Goal: Task Accomplishment & Management: Manage account settings

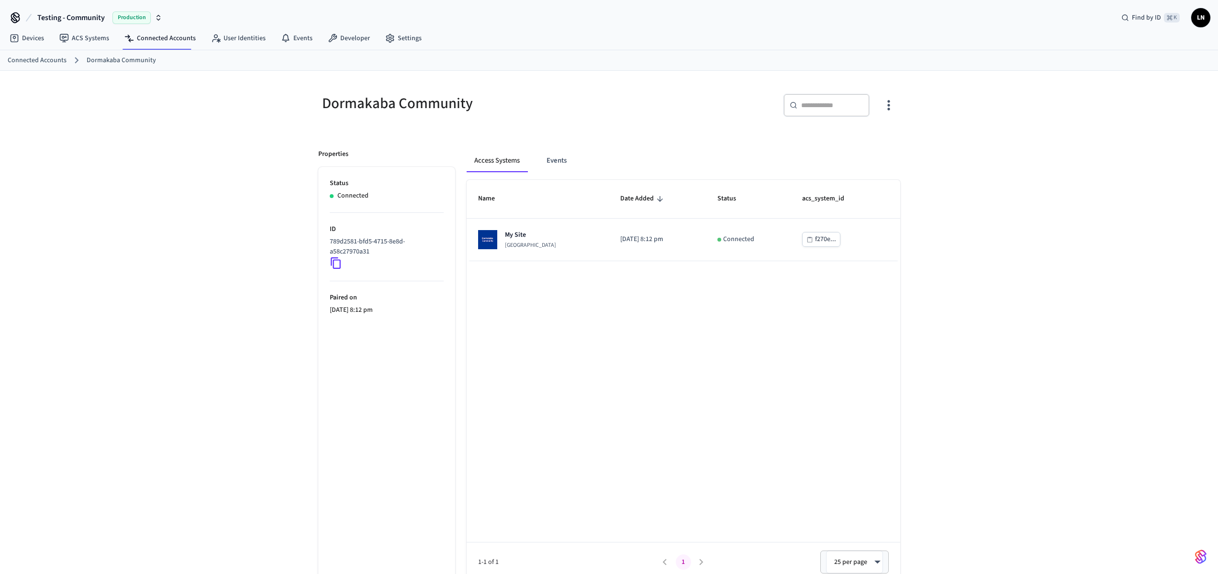
scroll to position [15, 0]
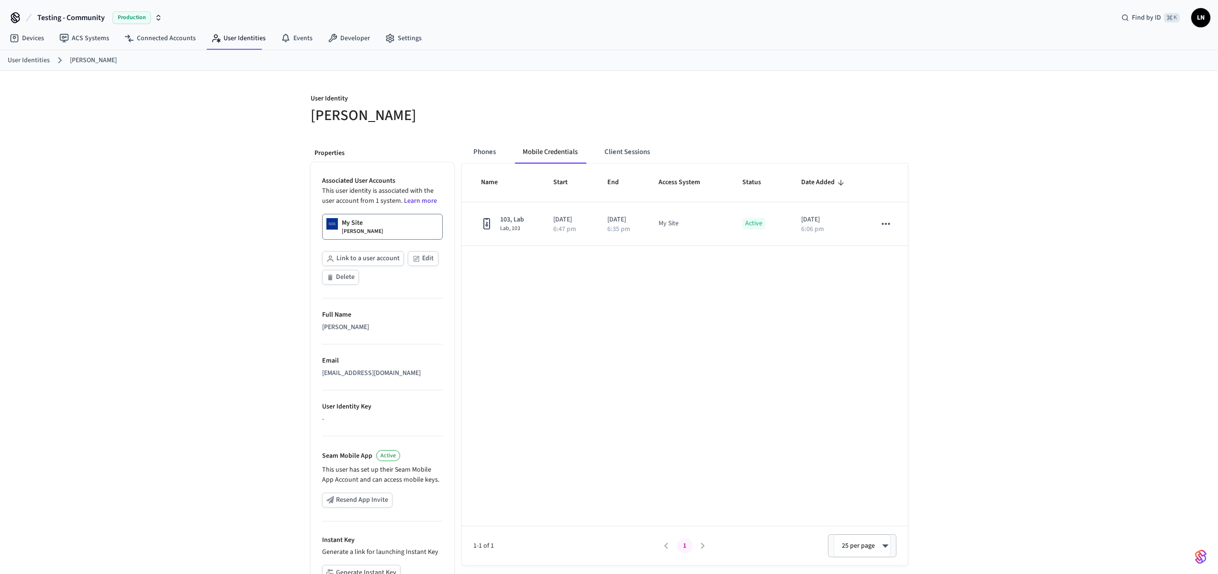
click at [478, 166] on th "Name" at bounding box center [502, 183] width 80 height 38
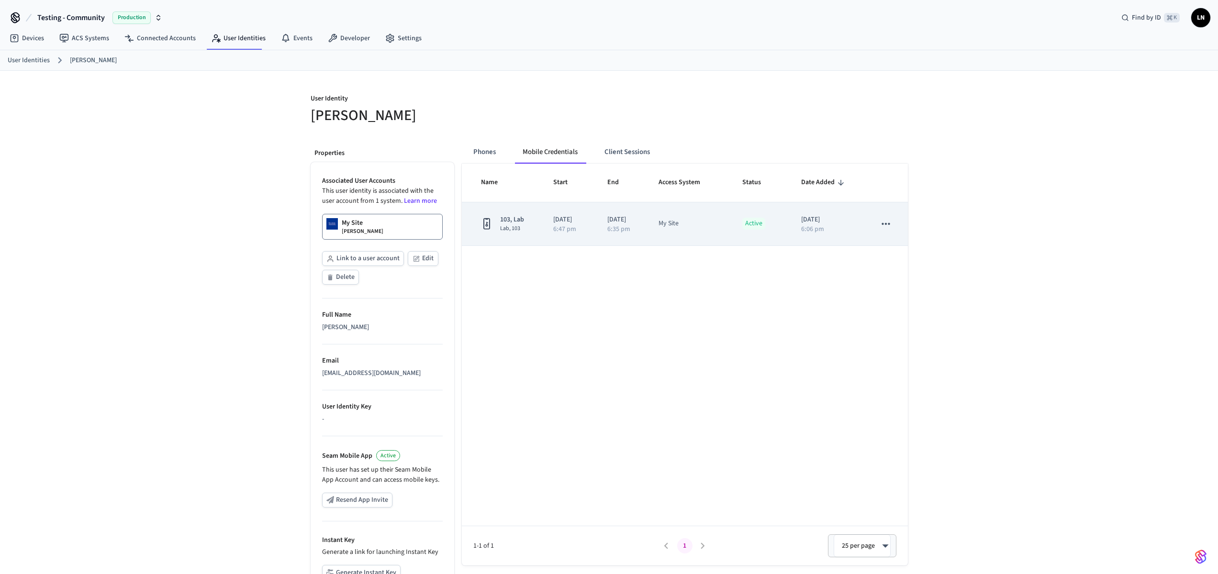
click at [770, 230] on td "Active" at bounding box center [760, 225] width 59 height 44
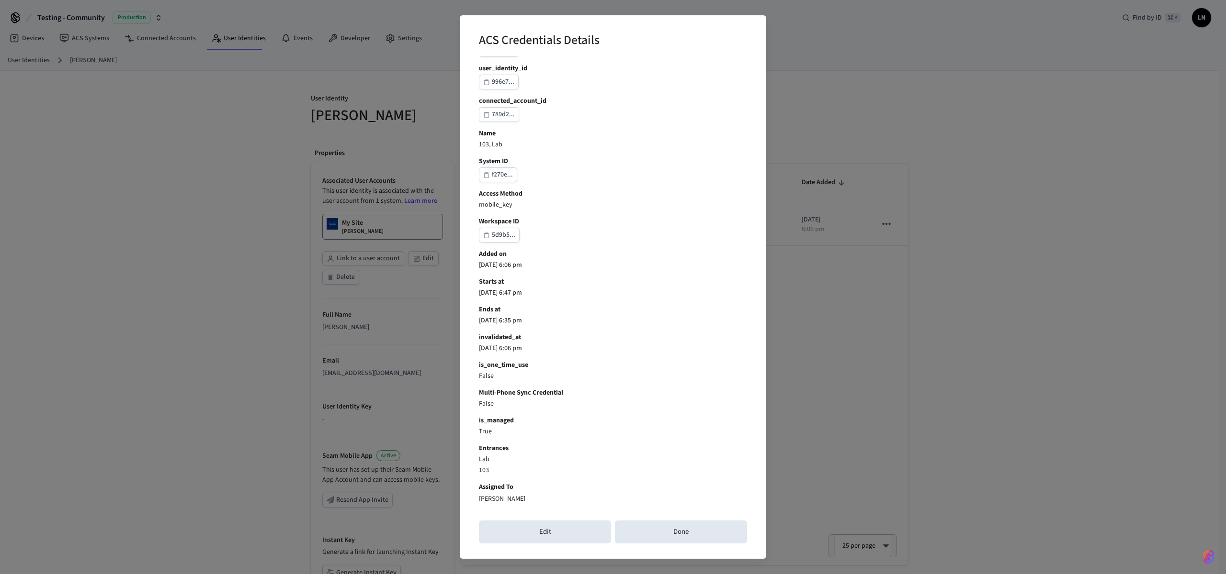
scroll to position [32, 0]
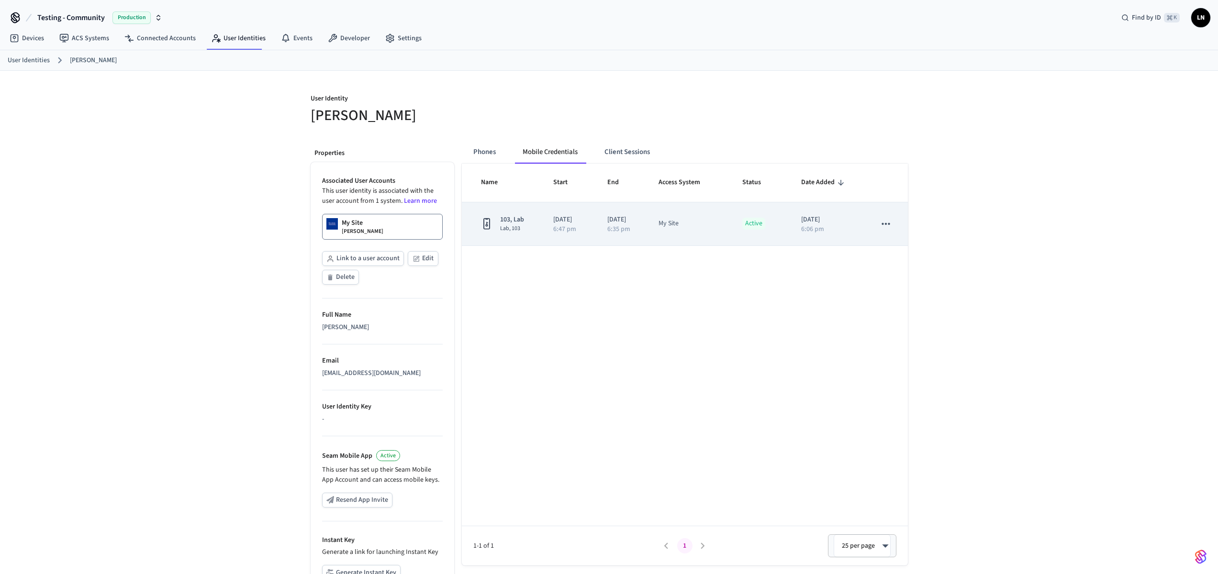
click at [739, 230] on td "Active" at bounding box center [760, 225] width 59 height 44
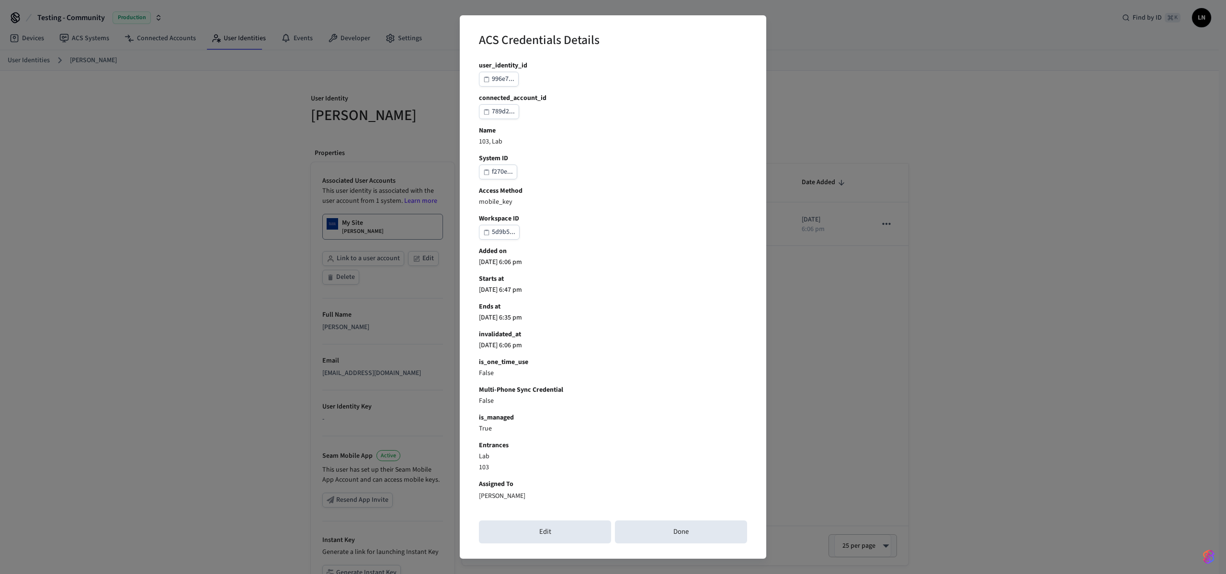
click at [491, 344] on p "[DATE] 6:06 pm" at bounding box center [613, 346] width 268 height 10
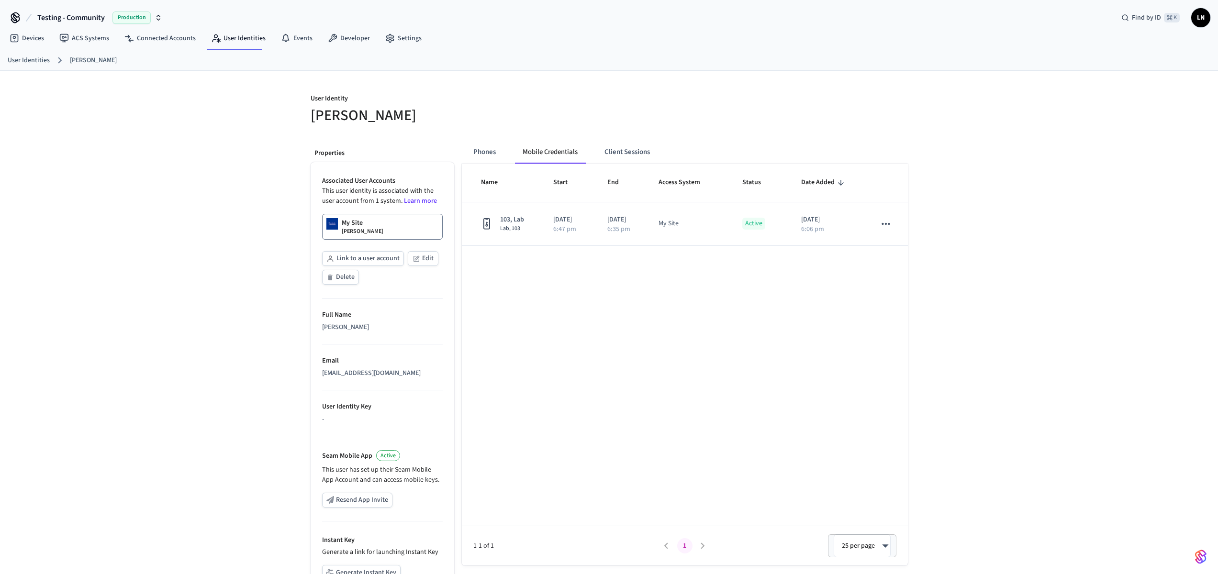
click at [867, 328] on div "Name Start End Access System Status Date Added 103, Lab Lab, 103 [DATE] 6:47 pm…" at bounding box center [685, 365] width 446 height 402
click at [1127, 250] on div "User Identity [PERSON_NAME] Properties Associated User Accounts This user ident…" at bounding box center [609, 363] width 1218 height 584
click at [1021, 226] on div "User Identity [PERSON_NAME] Properties Associated User Accounts This user ident…" at bounding box center [609, 363] width 1218 height 584
click at [1006, 283] on div "User Identity [PERSON_NAME] Properties Associated User Accounts This user ident…" at bounding box center [609, 363] width 1218 height 584
click at [221, 38] on link "User Identities" at bounding box center [238, 38] width 70 height 17
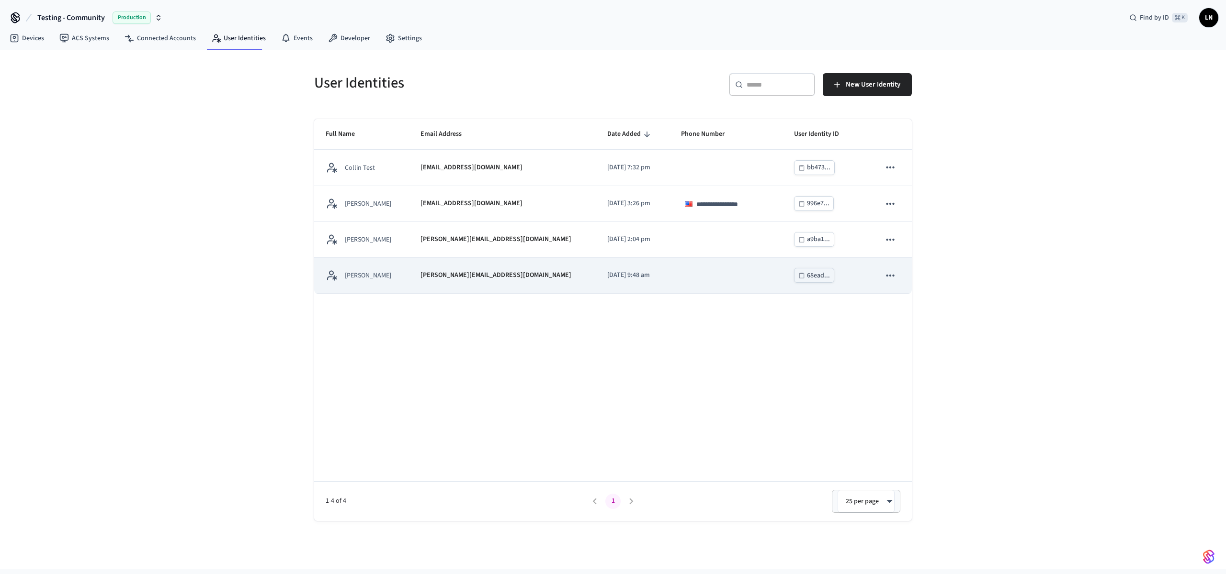
click at [380, 274] on div "[PERSON_NAME]" at bounding box center [362, 276] width 72 height 12
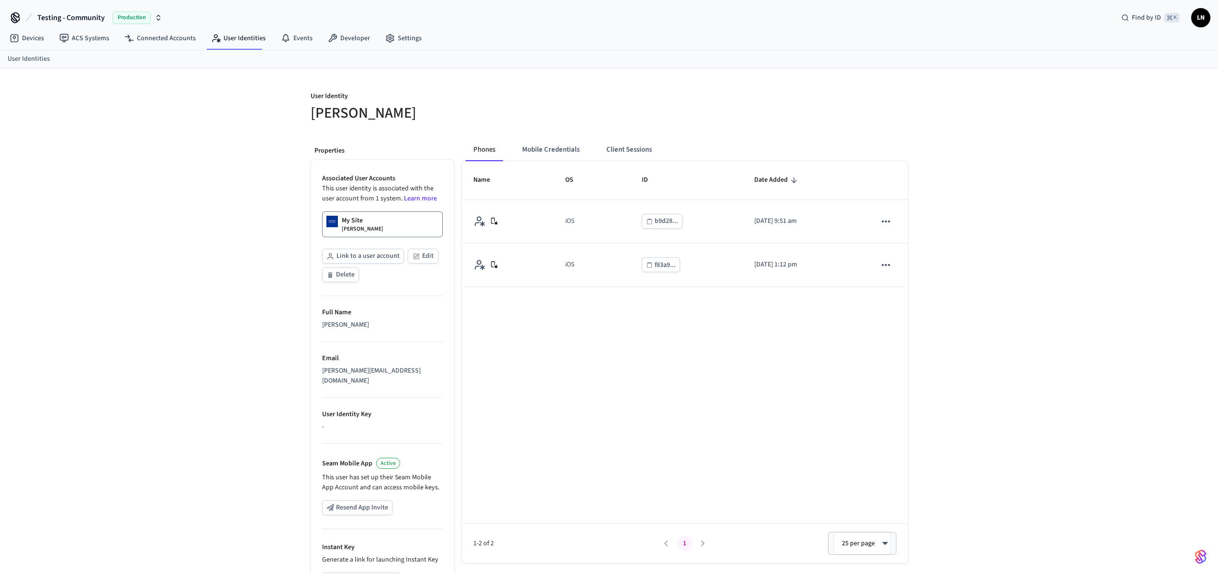
click at [540, 148] on button "Mobile Credentials" at bounding box center [551, 149] width 73 height 23
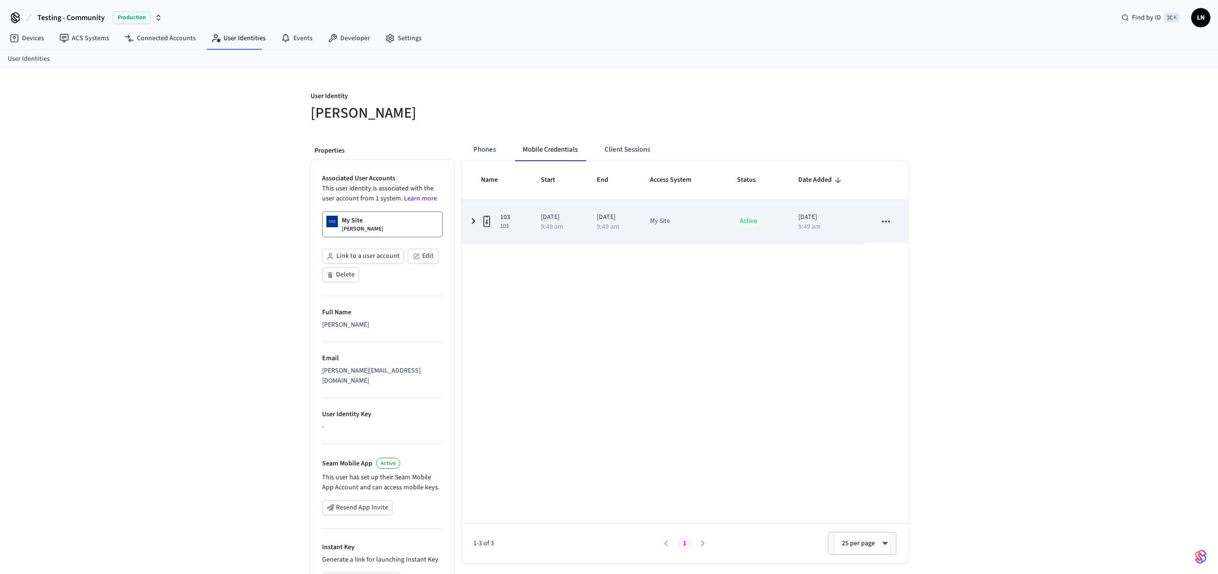
click at [481, 222] on icon "sticky table" at bounding box center [486, 221] width 11 height 12
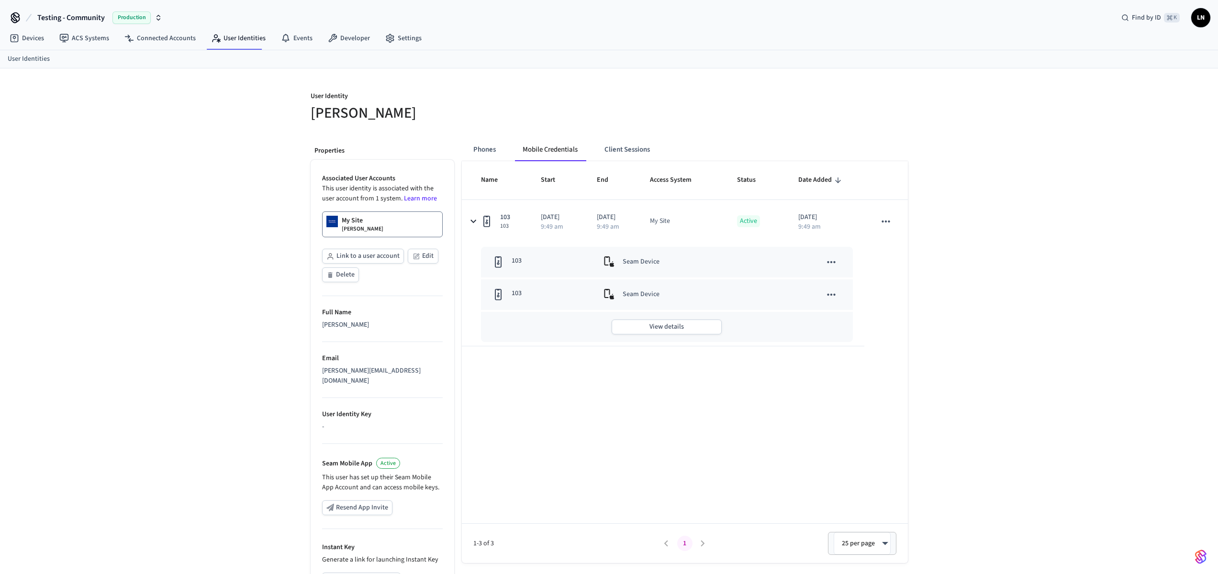
click at [829, 265] on icon "sticky table" at bounding box center [831, 262] width 12 height 12
click at [847, 313] on li "Delete" at bounding box center [884, 312] width 124 height 26
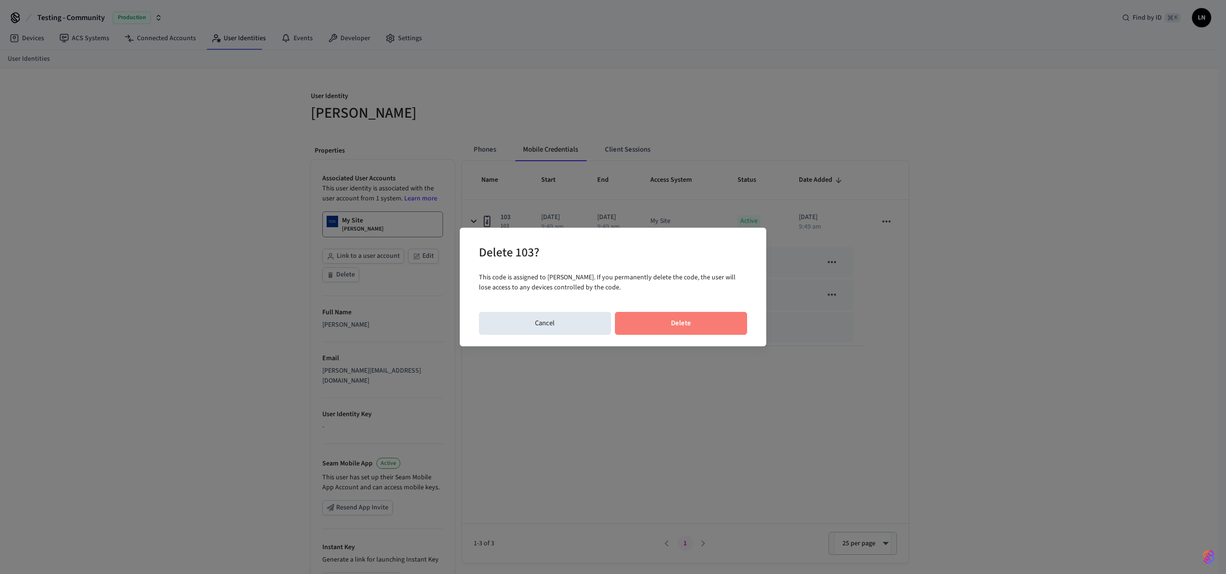
click at [687, 323] on button "Delete" at bounding box center [681, 323] width 133 height 23
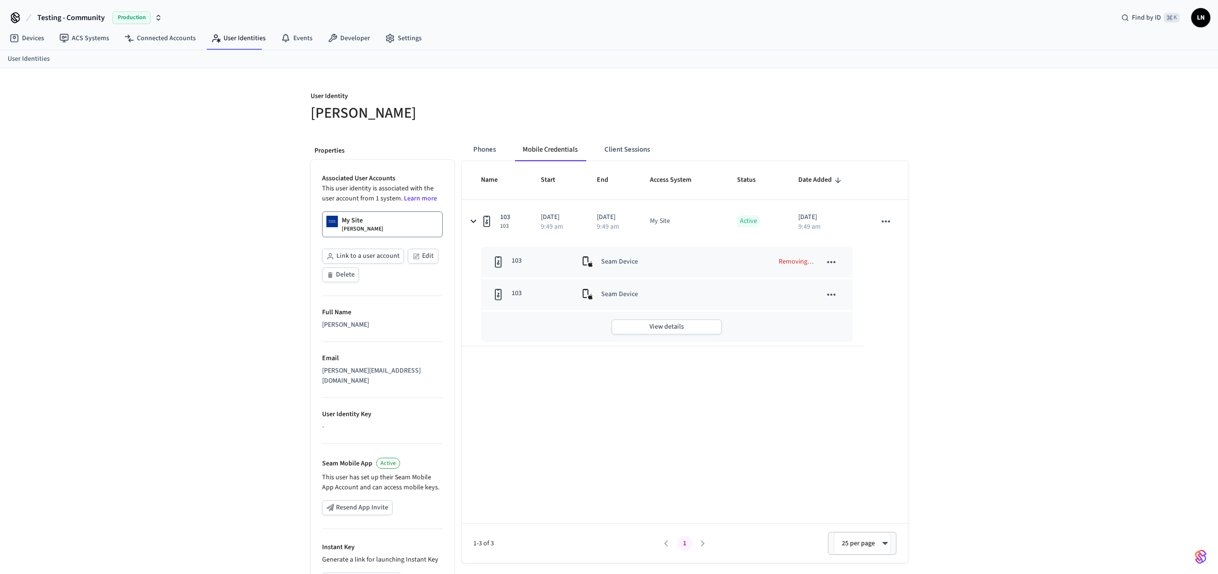
click at [968, 225] on div "User Identity [PERSON_NAME] Properties Associated User Accounts This user ident…" at bounding box center [609, 365] width 1218 height 594
click at [834, 262] on icon "sticky table" at bounding box center [832, 262] width 8 height 2
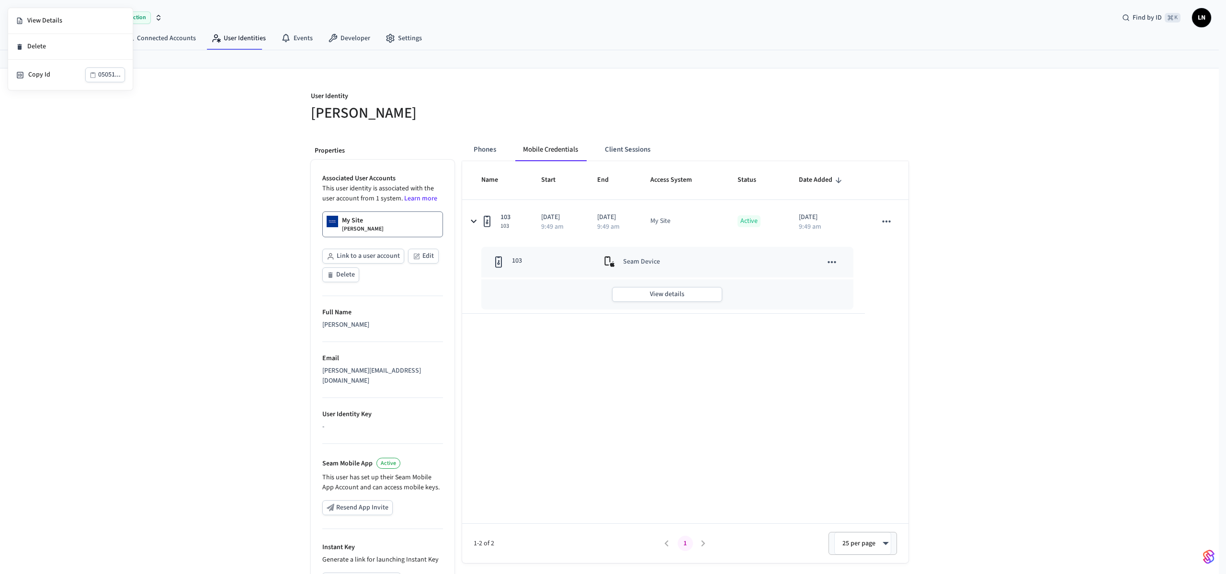
click at [837, 266] on div at bounding box center [613, 287] width 1226 height 574
click at [837, 265] on icon "sticky table" at bounding box center [831, 262] width 12 height 12
click at [841, 285] on li "View Details" at bounding box center [884, 286] width 124 height 26
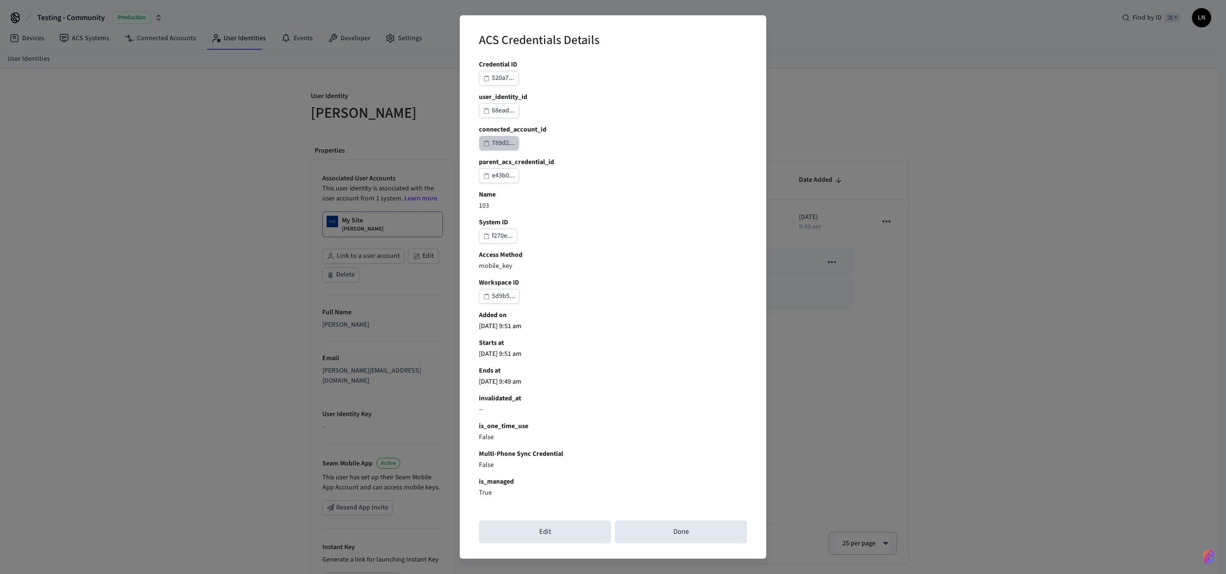
click at [504, 142] on div "789d2..." at bounding box center [503, 143] width 23 height 12
drag, startPoint x: 647, startPoint y: 529, endPoint x: 652, endPoint y: 525, distance: 6.1
click at [647, 529] on button "Done" at bounding box center [681, 532] width 132 height 23
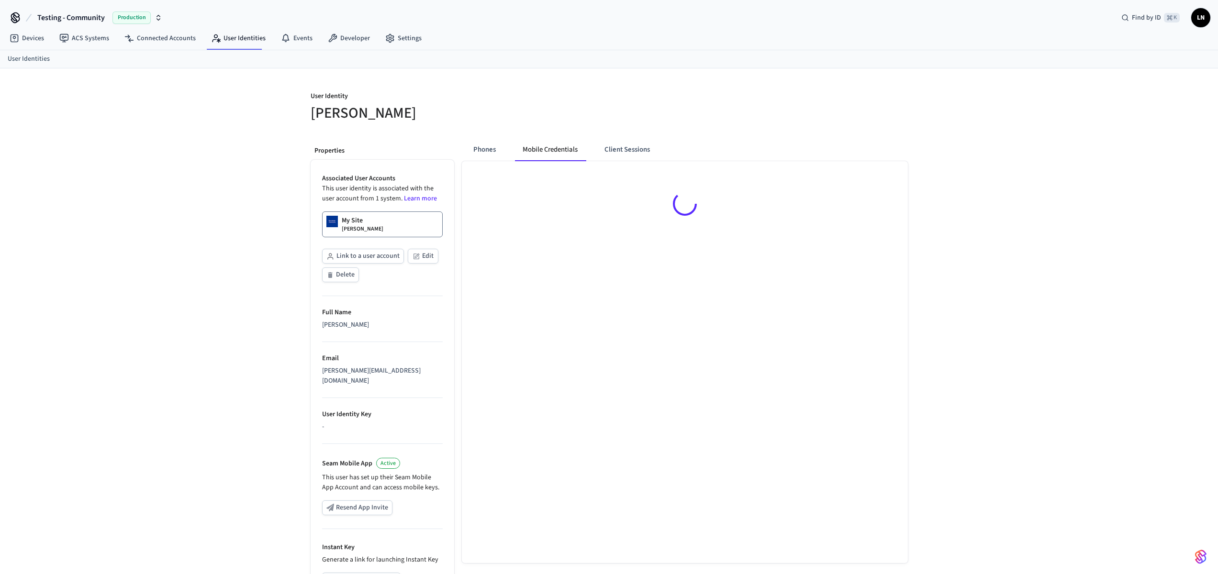
click at [878, 229] on div at bounding box center [685, 205] width 446 height 89
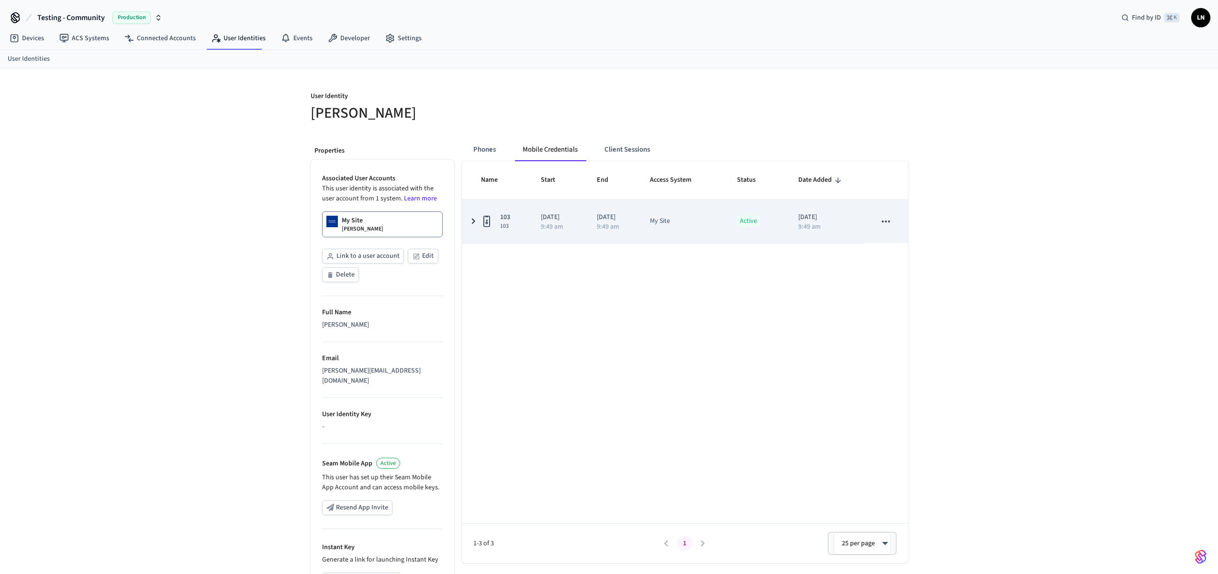
click at [495, 224] on div "sticky table" at bounding box center [488, 221] width 15 height 15
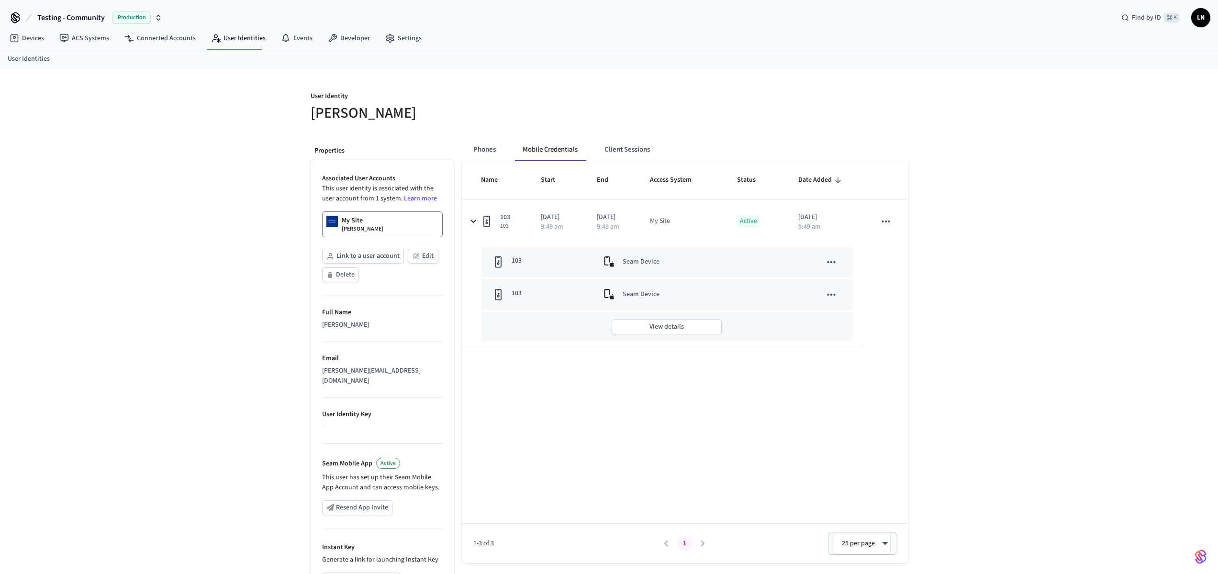
click at [697, 274] on td "Seam Device" at bounding box center [676, 262] width 169 height 31
click at [823, 296] on button "sticky table" at bounding box center [832, 295] width 20 height 20
click at [1039, 250] on div at bounding box center [613, 287] width 1226 height 574
click at [832, 260] on icon "sticky table" at bounding box center [831, 262] width 12 height 12
click at [851, 337] on div "Copy Id" at bounding box center [870, 340] width 57 height 10
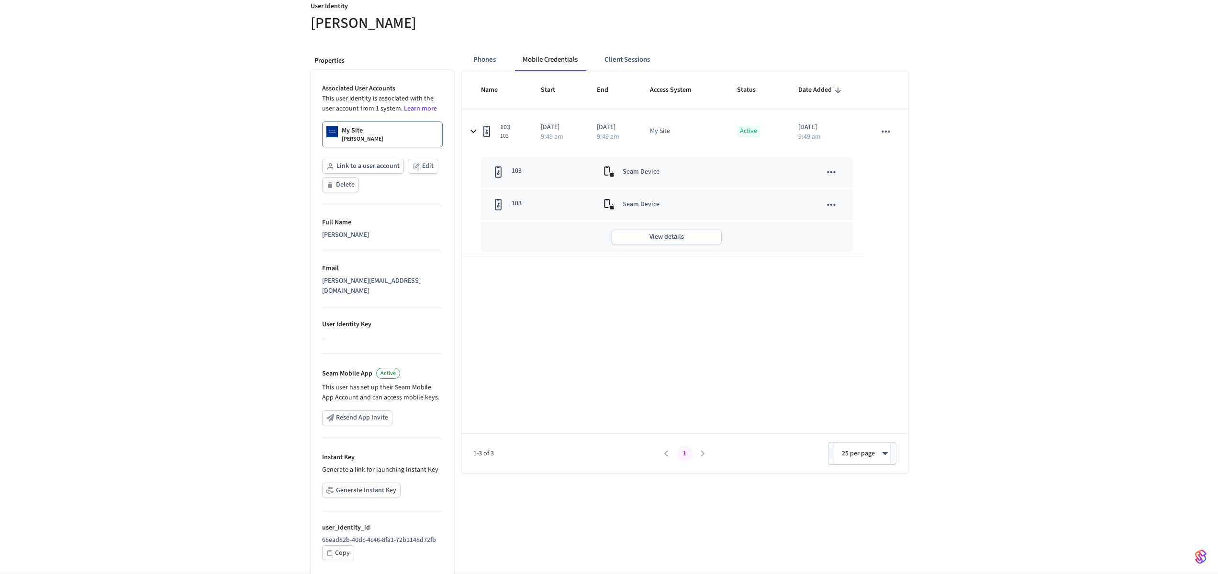
scroll to position [99, 0]
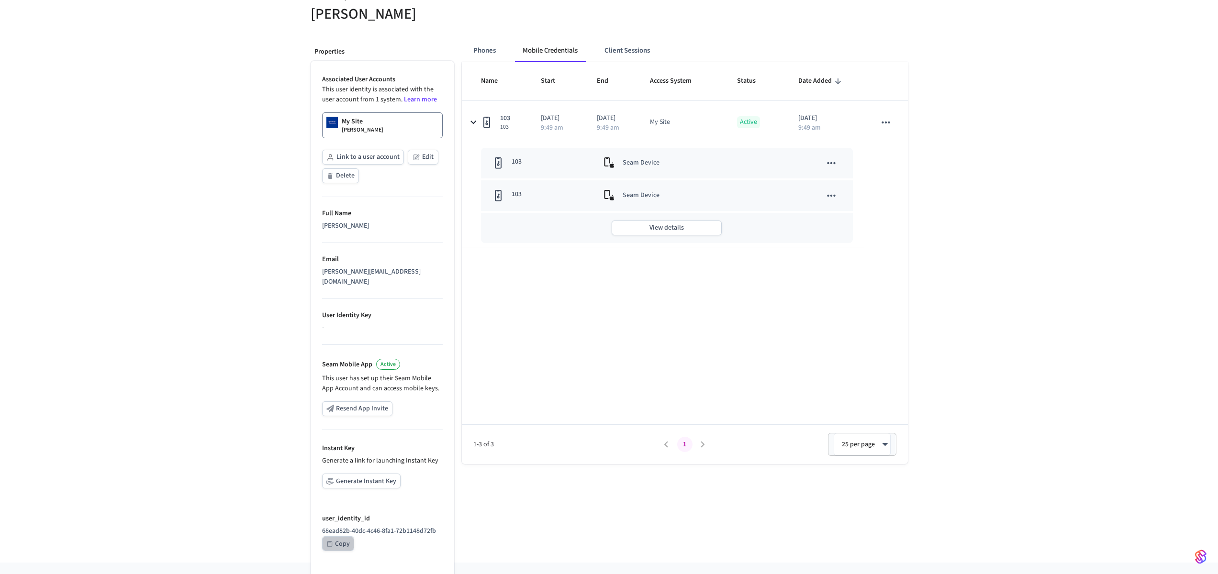
click at [350, 537] on button "Copy" at bounding box center [338, 544] width 32 height 15
